Goal: Information Seeking & Learning: Learn about a topic

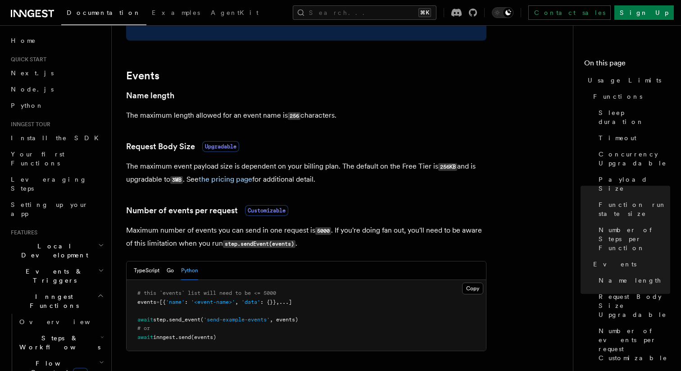
scroll to position [761, 0]
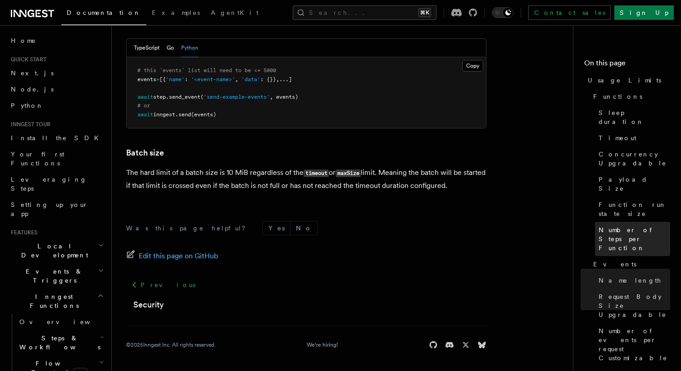
click at [624, 225] on span "Number of Steps per Function" at bounding box center [635, 238] width 72 height 27
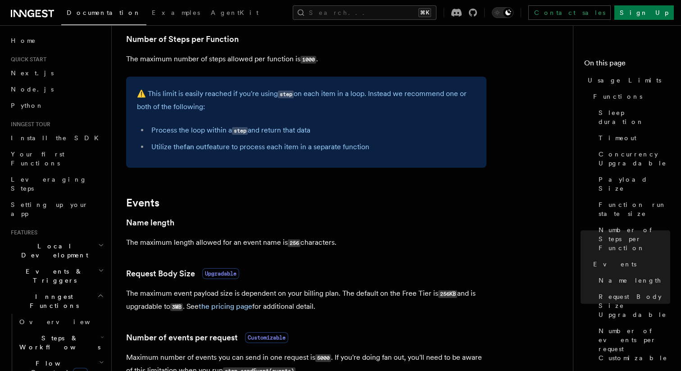
scroll to position [545, 0]
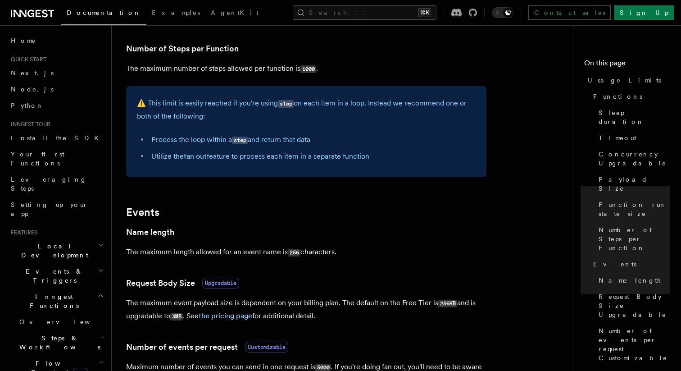
click at [73, 368] on span "new" at bounding box center [80, 373] width 15 height 10
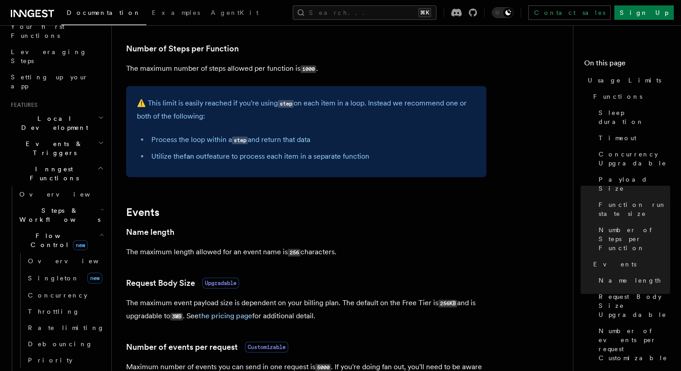
scroll to position [131, 0]
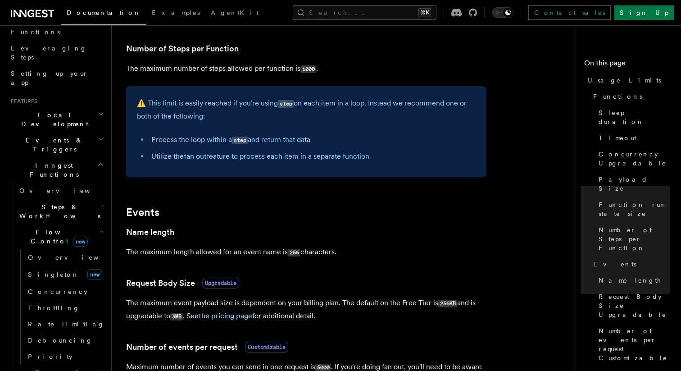
click at [56, 202] on span "Steps & Workflows" at bounding box center [58, 211] width 85 height 18
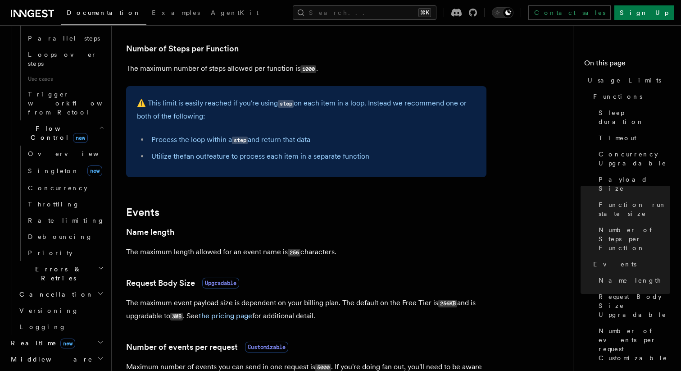
scroll to position [0, 0]
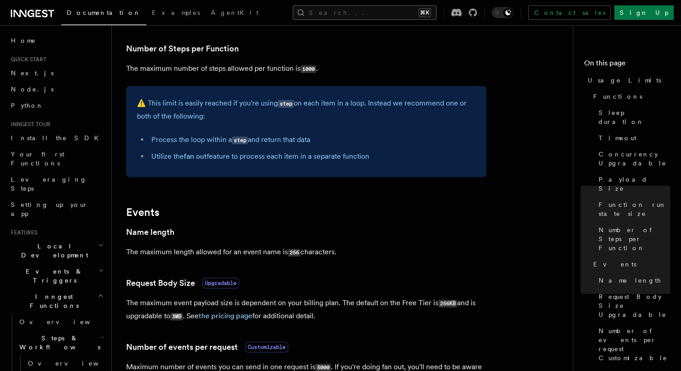
click at [369, 10] on button "Search... ⌘K" at bounding box center [365, 12] width 144 height 14
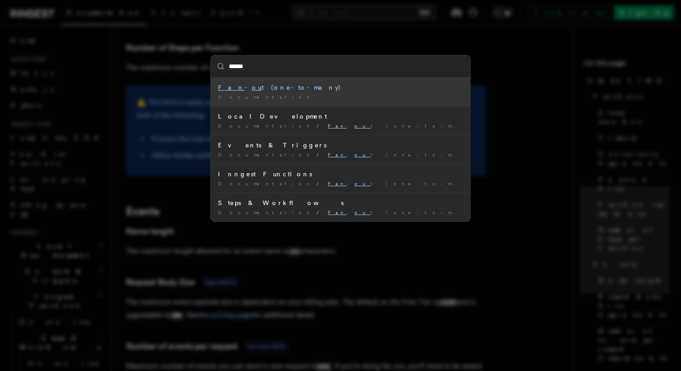
type input "*******"
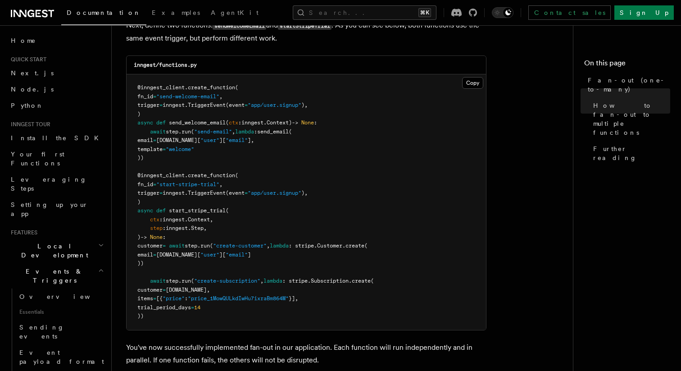
scroll to position [907, 0]
